Goal: Transaction & Acquisition: Purchase product/service

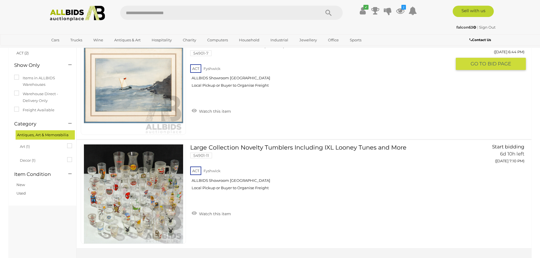
scroll to position [57, 0]
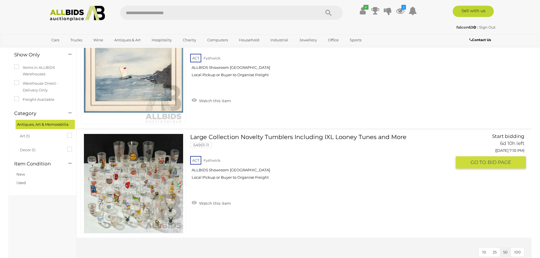
click at [161, 180] on link at bounding box center [133, 184] width 105 height 100
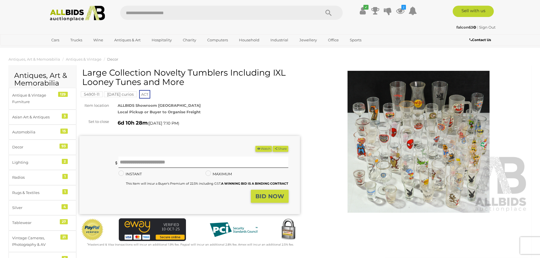
click at [425, 159] on img at bounding box center [418, 142] width 221 height 142
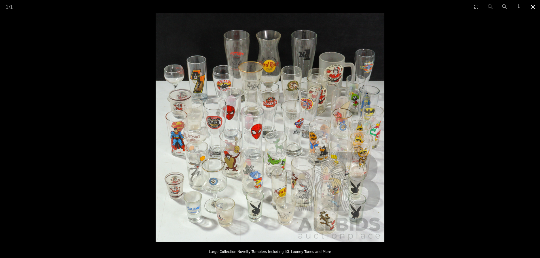
click at [532, 8] on button "Close gallery" at bounding box center [533, 6] width 14 height 13
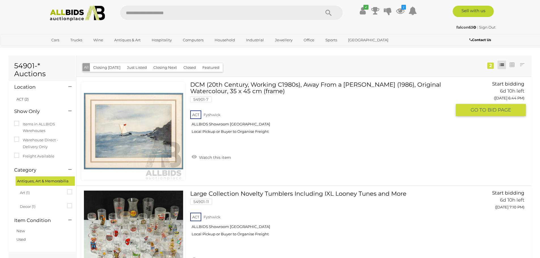
click at [141, 135] on img at bounding box center [133, 131] width 99 height 99
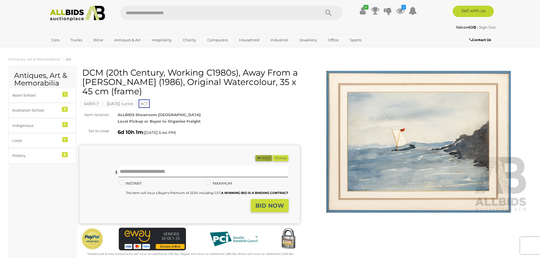
click at [257, 158] on icon "button" at bounding box center [259, 157] width 4 height 3
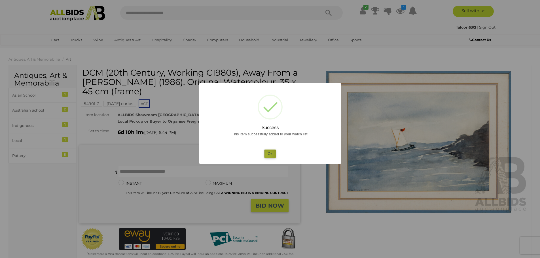
click at [267, 155] on button "Ok" at bounding box center [270, 154] width 12 height 8
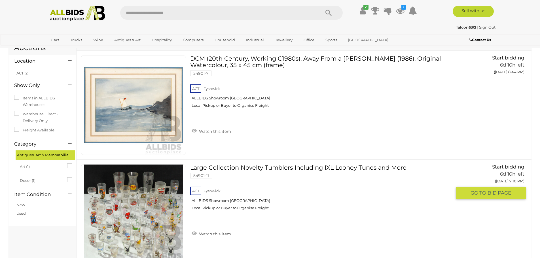
scroll to position [57, 0]
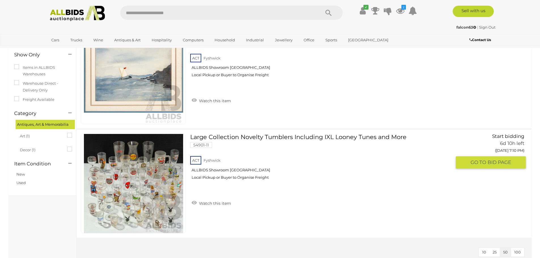
click at [151, 172] on link at bounding box center [133, 184] width 105 height 100
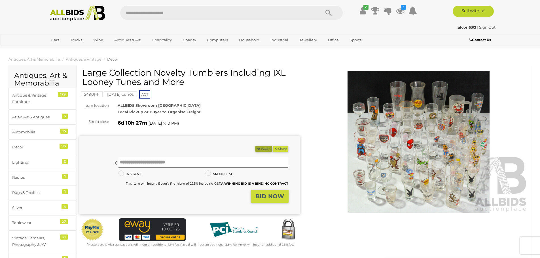
click at [261, 150] on button "Watch" at bounding box center [263, 149] width 16 height 6
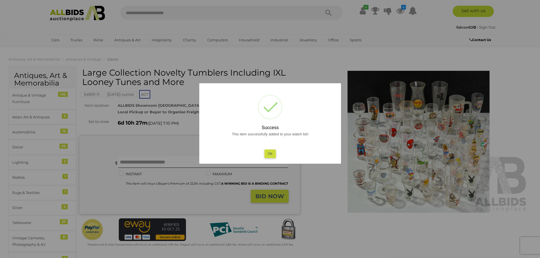
click at [272, 153] on button "Ok" at bounding box center [270, 154] width 12 height 8
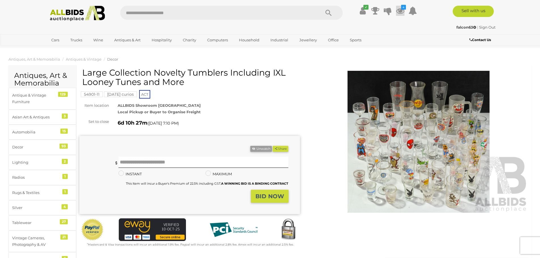
click at [401, 10] on icon at bounding box center [400, 11] width 9 height 10
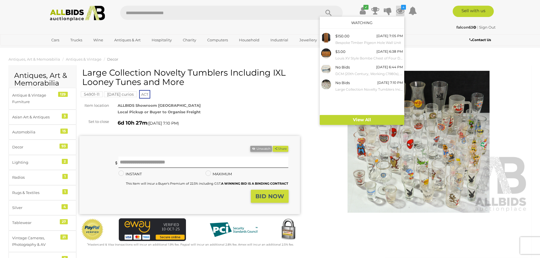
click at [391, 219] on div "Winning Outbid Warranty Charity" at bounding box center [304, 161] width 458 height 187
